Goal: Task Accomplishment & Management: Manage account settings

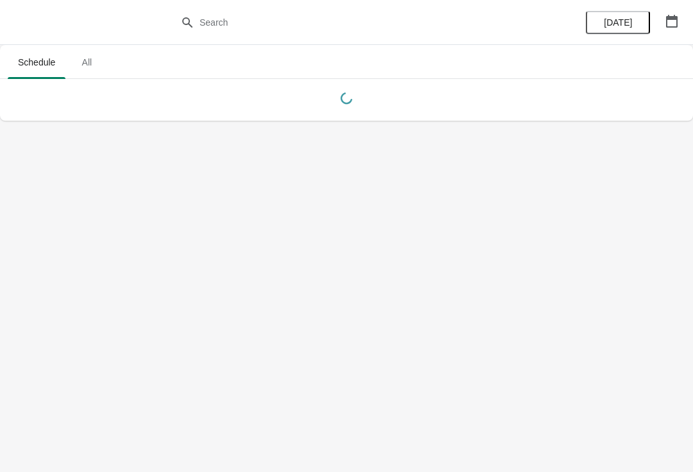
click at [667, 32] on button "button" at bounding box center [671, 21] width 23 height 23
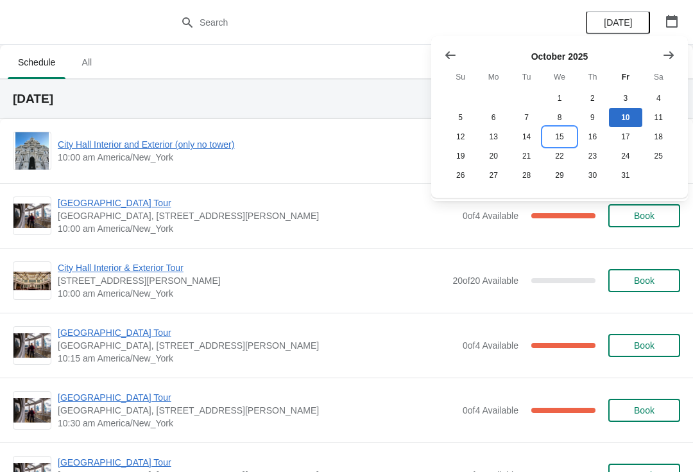
click at [563, 132] on button "15" at bounding box center [559, 136] width 33 height 19
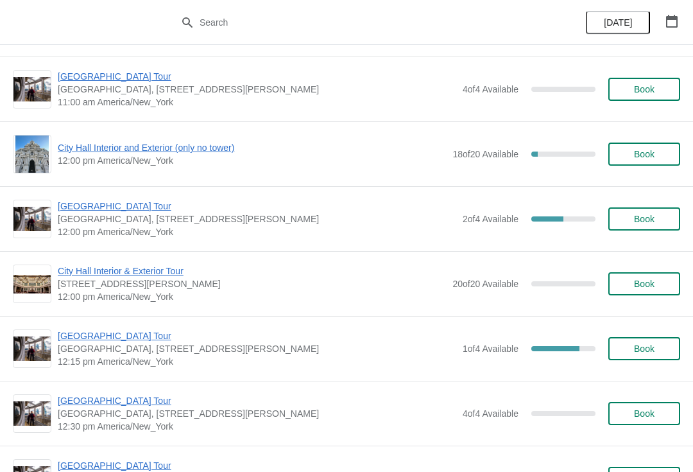
scroll to position [451, 0]
click at [121, 338] on span "[GEOGRAPHIC_DATA] Tour" at bounding box center [257, 335] width 399 height 13
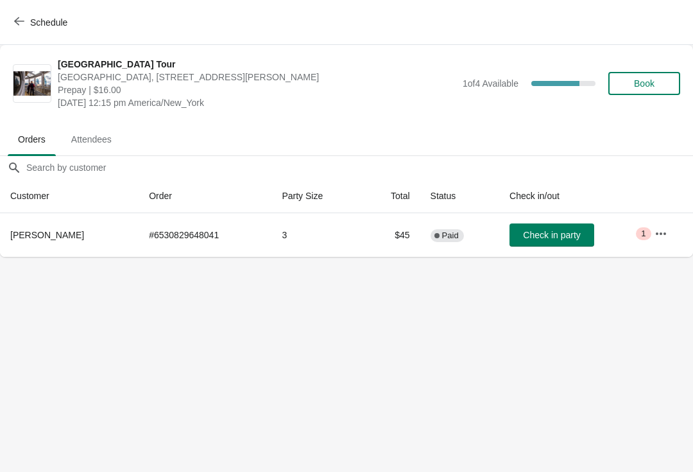
click at [667, 231] on icon "button" at bounding box center [661, 233] width 13 height 13
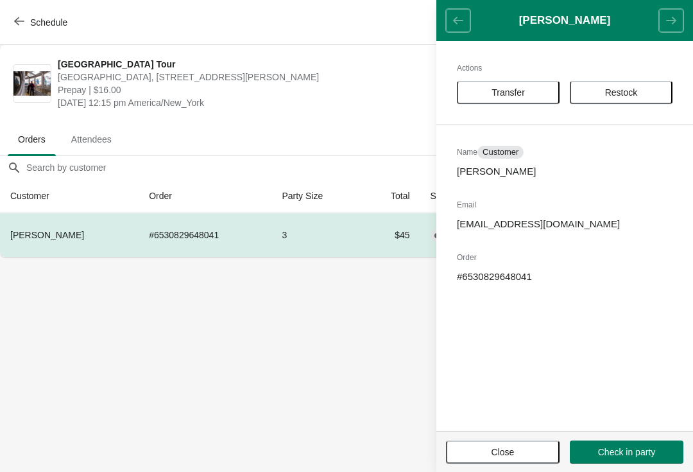
click at [524, 83] on button "Transfer" at bounding box center [508, 92] width 103 height 23
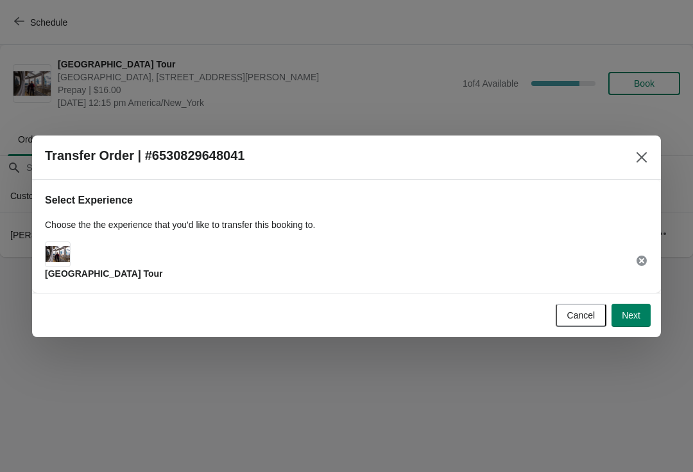
click at [635, 336] on div "Cancel Next" at bounding box center [346, 315] width 629 height 44
click at [624, 312] on span "Next" at bounding box center [631, 315] width 19 height 10
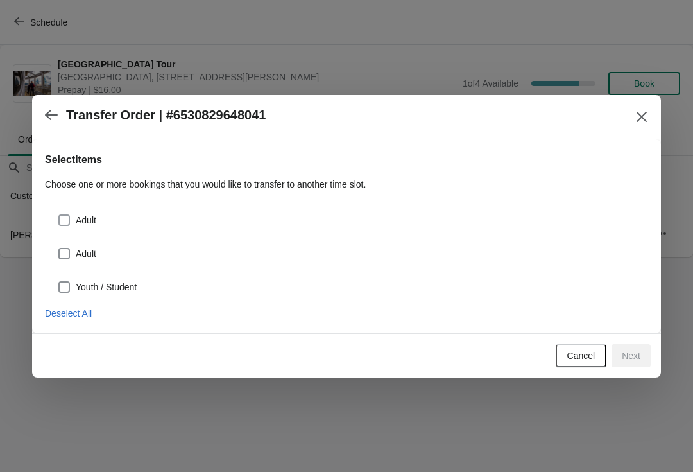
click at [62, 216] on span at bounding box center [64, 220] width 12 height 12
click at [59, 215] on input "Adult" at bounding box center [58, 214] width 1 height 1
checkbox input "true"
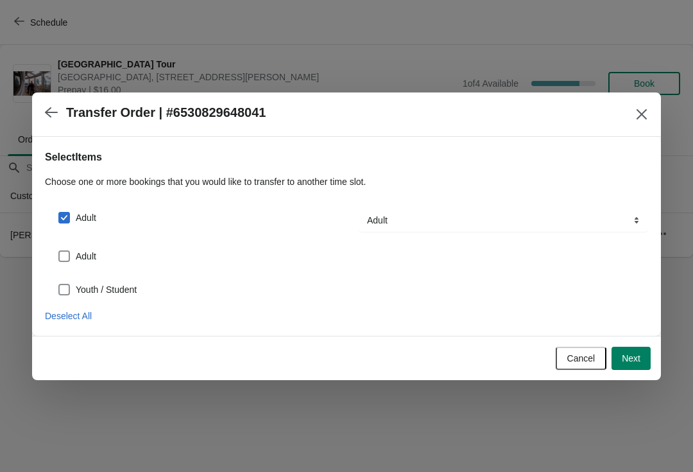
click at [53, 253] on div "Adult" at bounding box center [346, 251] width 603 height 28
click at [63, 255] on span at bounding box center [64, 256] width 12 height 12
click at [59, 251] on input "Adult" at bounding box center [58, 250] width 1 height 1
checkbox input "true"
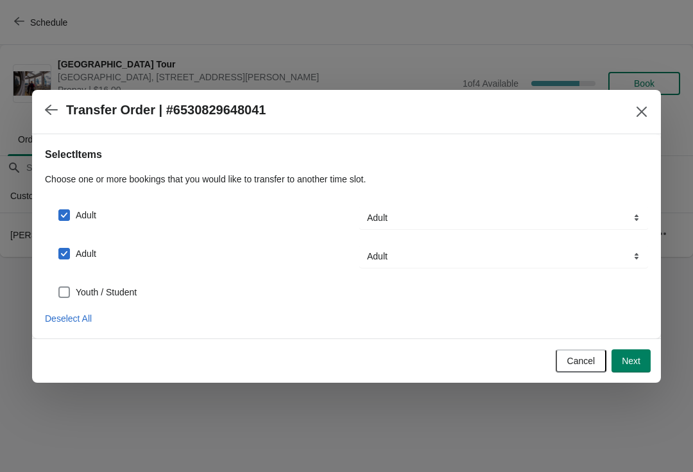
click at [61, 293] on span at bounding box center [64, 292] width 12 height 12
click at [59, 287] on input "Youth / Student" at bounding box center [58, 286] width 1 height 1
checkbox input "true"
select select "Youth / Student"
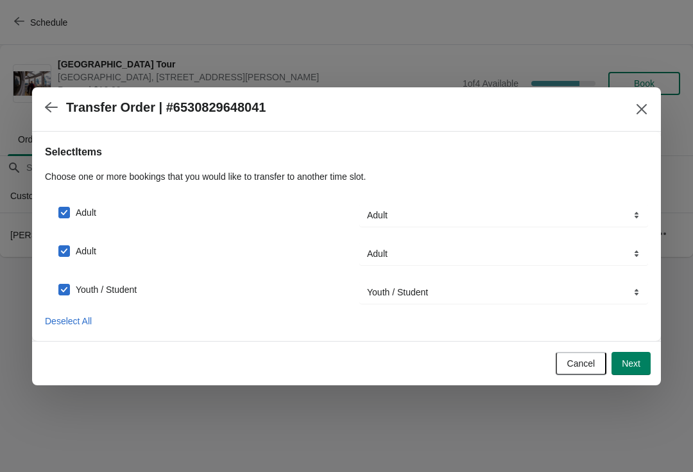
click at [650, 357] on button "Next" at bounding box center [631, 363] width 39 height 23
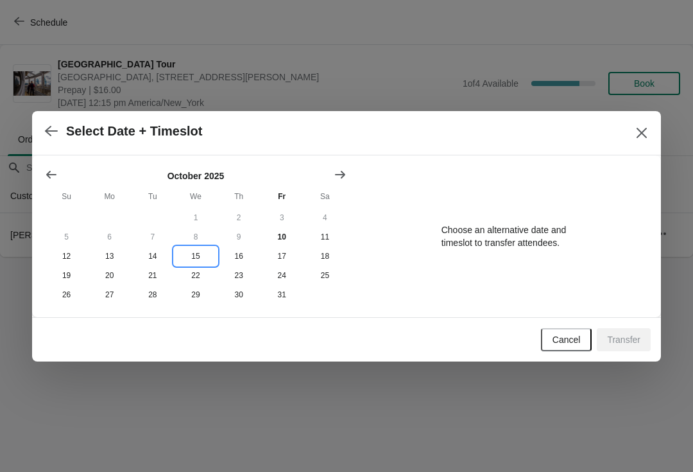
click at [196, 250] on button "15" at bounding box center [195, 255] width 43 height 19
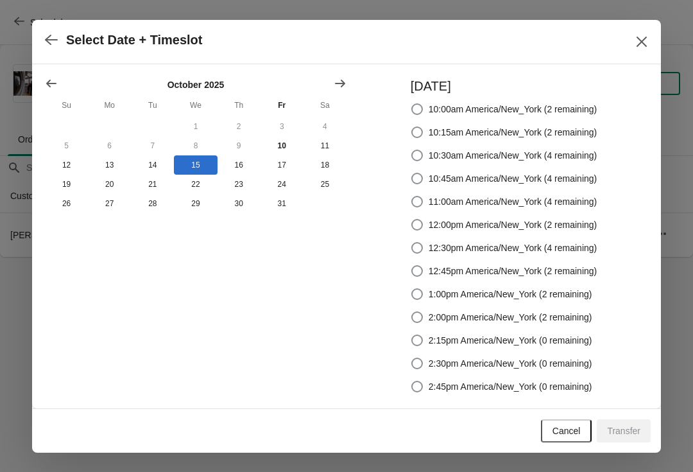
click at [405, 284] on div "[DATE] 10:00am America/New_York (2 remaining) 10:15am America/New_York (2 remai…" at bounding box center [498, 236] width 200 height 318
click at [417, 288] on span at bounding box center [417, 294] width 12 height 12
click at [412, 288] on input "1:00pm America/New_York (2 remaining)" at bounding box center [411, 288] width 1 height 1
radio input "true"
click at [628, 427] on span "Transfer" at bounding box center [623, 430] width 33 height 10
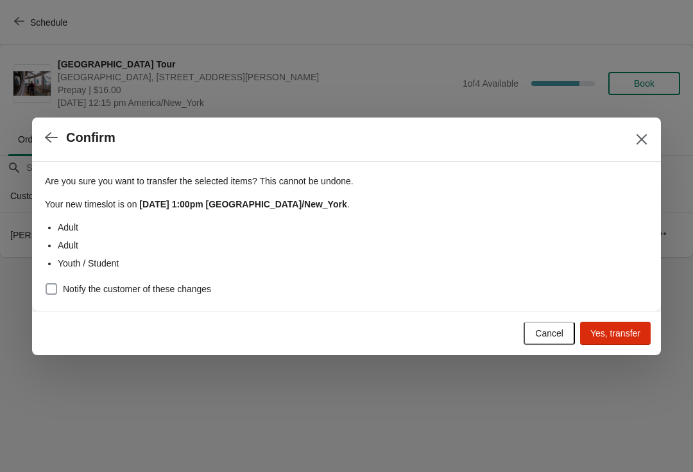
click at [46, 289] on span at bounding box center [52, 289] width 12 height 12
click at [46, 284] on input "Notify the customer of these changes" at bounding box center [46, 283] width 1 height 1
checkbox input "true"
click at [615, 324] on button "Yes, transfer" at bounding box center [615, 333] width 71 height 23
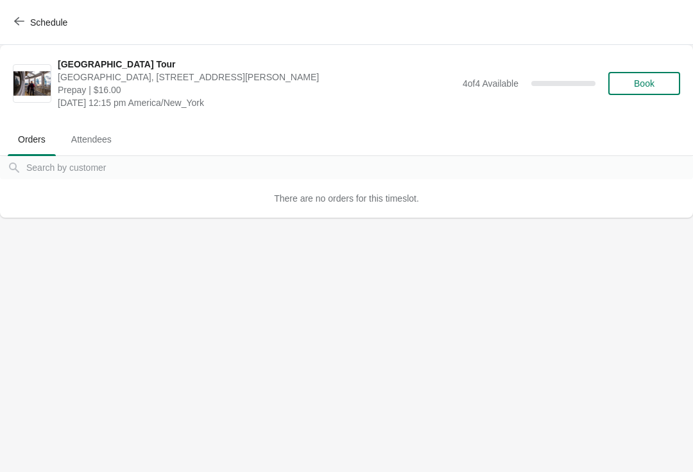
click at [22, 22] on icon "button" at bounding box center [19, 21] width 10 height 10
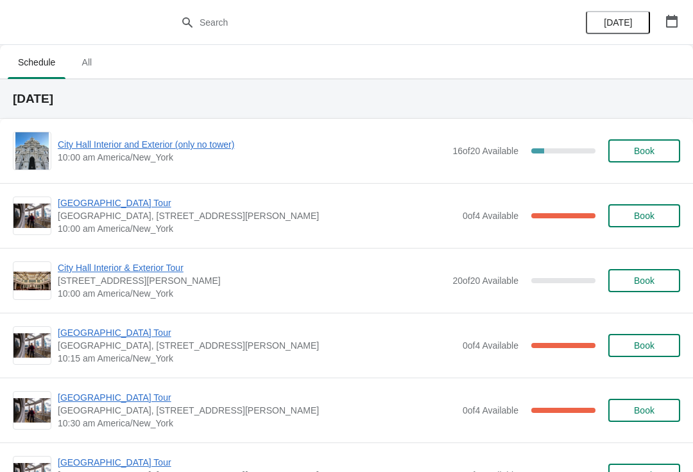
click at [207, 142] on span "City Hall Interior and Exterior (only no tower)" at bounding box center [252, 144] width 388 height 13
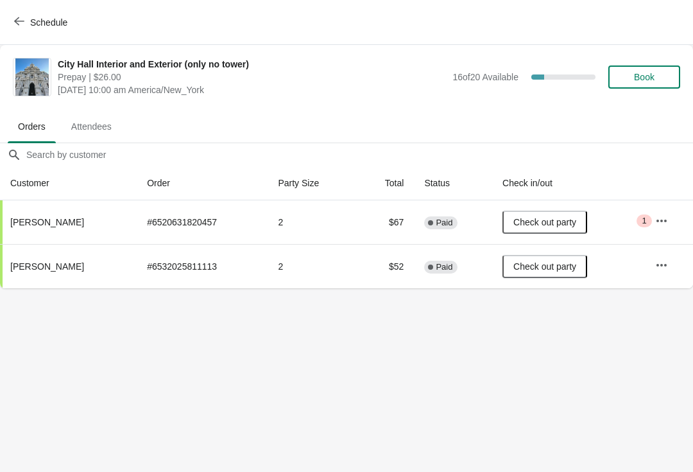
click at [10, 18] on button "Schedule" at bounding box center [41, 22] width 71 height 23
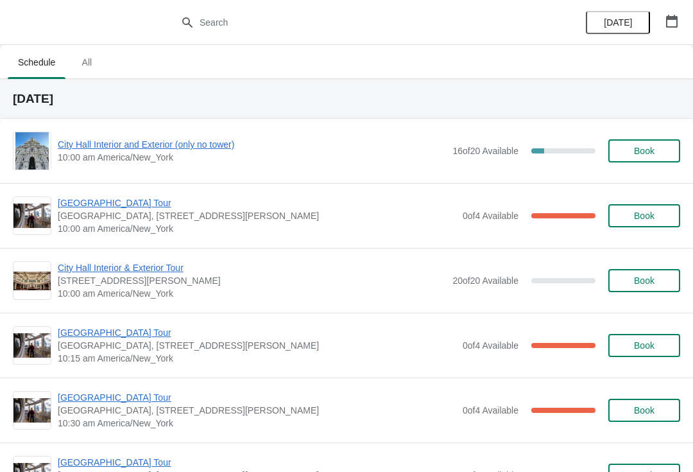
click at [105, 208] on span "[GEOGRAPHIC_DATA] Tour" at bounding box center [257, 202] width 399 height 13
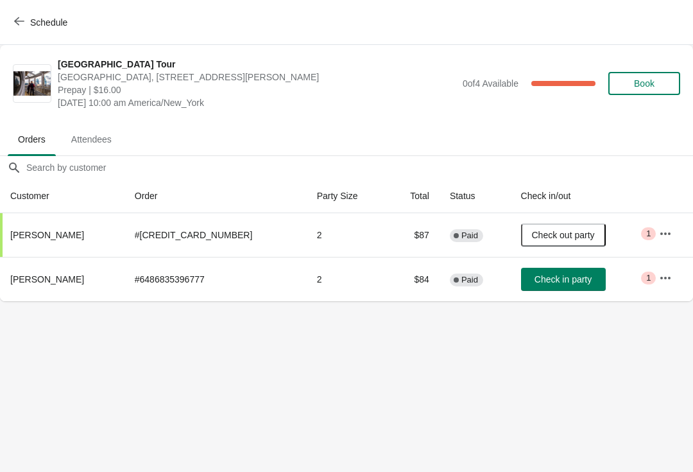
click at [547, 283] on span "Check in party" at bounding box center [563, 279] width 57 height 10
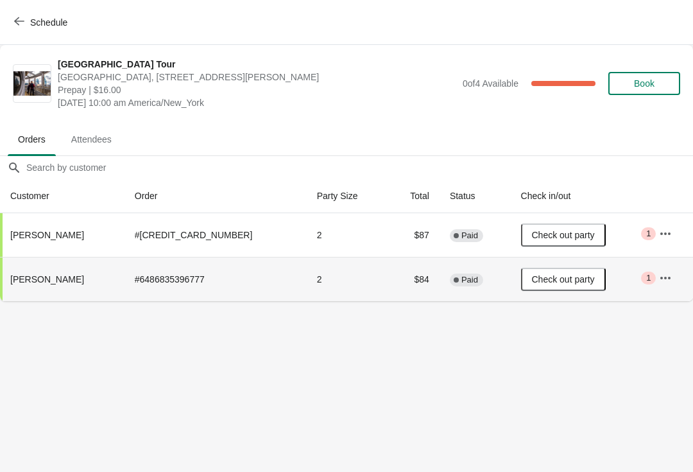
click at [24, 14] on button "Schedule" at bounding box center [41, 22] width 71 height 23
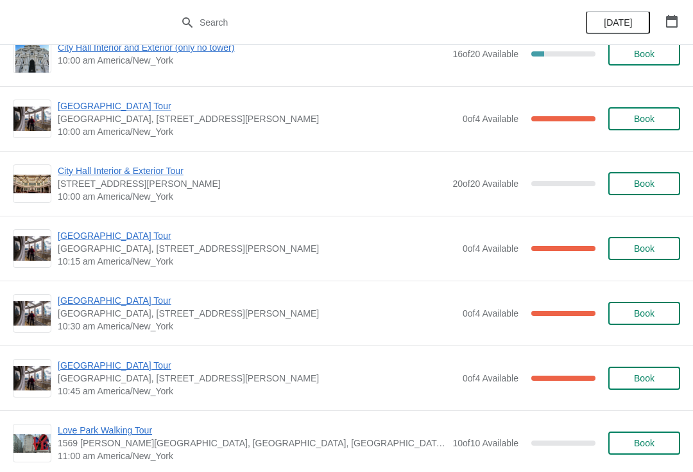
scroll to position [99, 0]
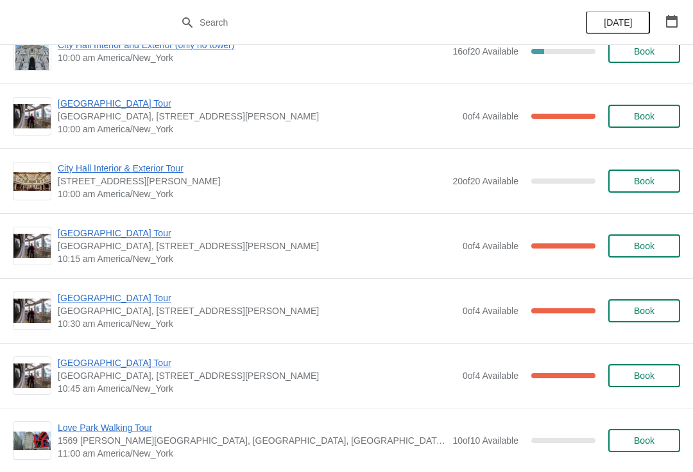
click at [94, 303] on span "[GEOGRAPHIC_DATA] Tour" at bounding box center [257, 297] width 399 height 13
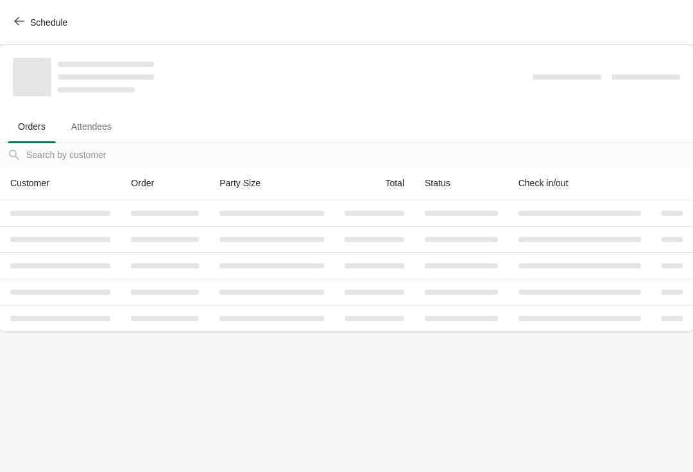
scroll to position [0, 0]
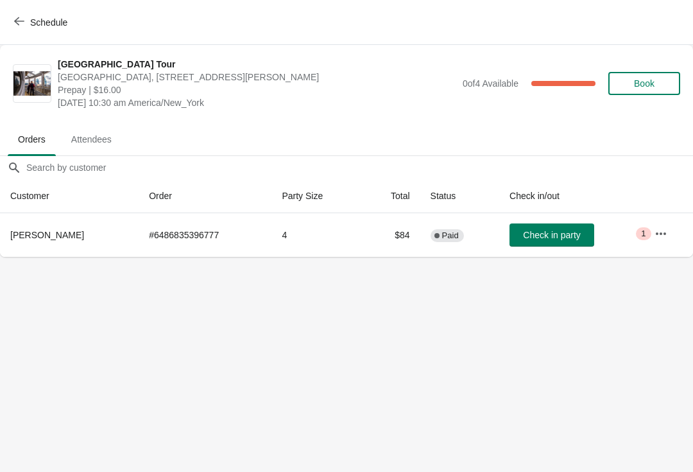
click at [544, 246] on button "Check in party" at bounding box center [552, 234] width 85 height 23
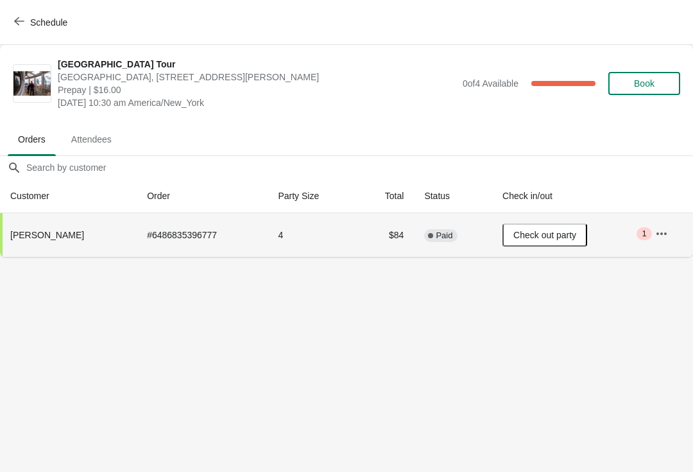
click at [17, 33] on button "Schedule" at bounding box center [41, 22] width 71 height 23
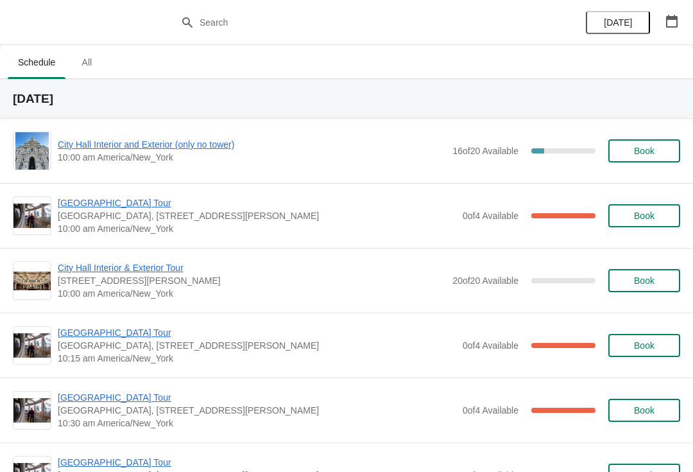
click at [112, 207] on span "[GEOGRAPHIC_DATA] Tour" at bounding box center [257, 202] width 399 height 13
